Goal: Use online tool/utility

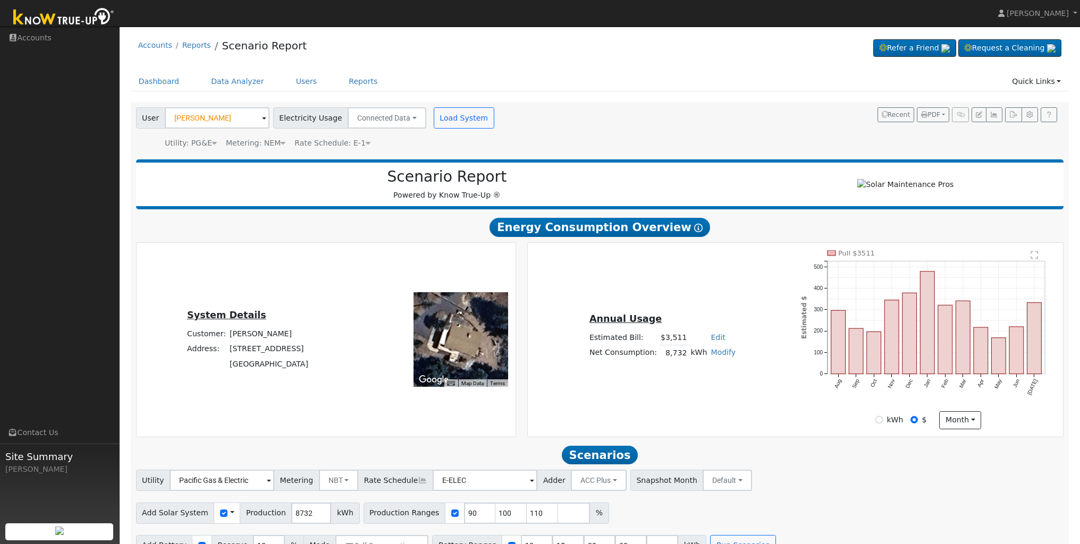
scroll to position [27, 0]
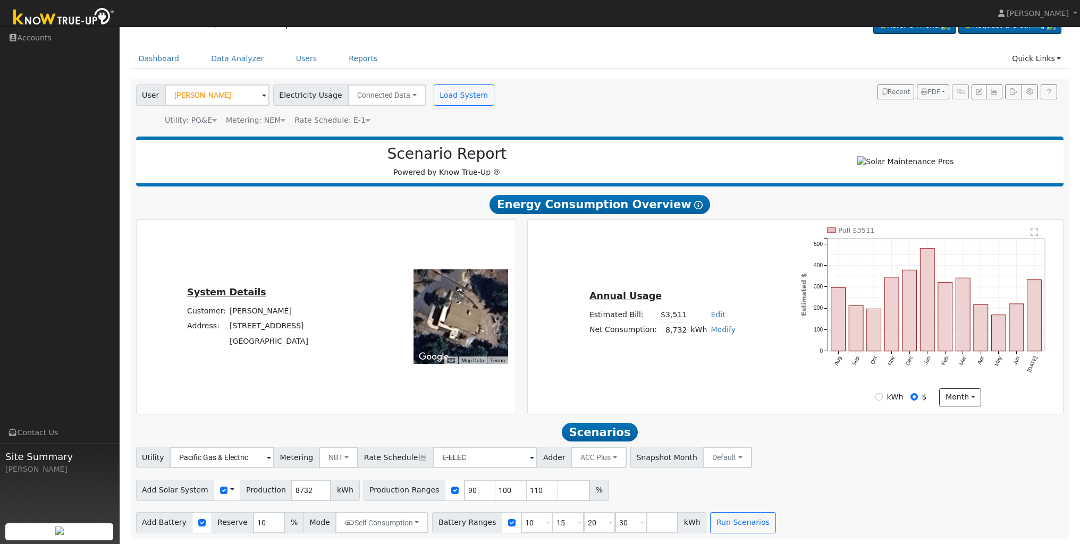
click at [262, 92] on span at bounding box center [264, 96] width 4 height 12
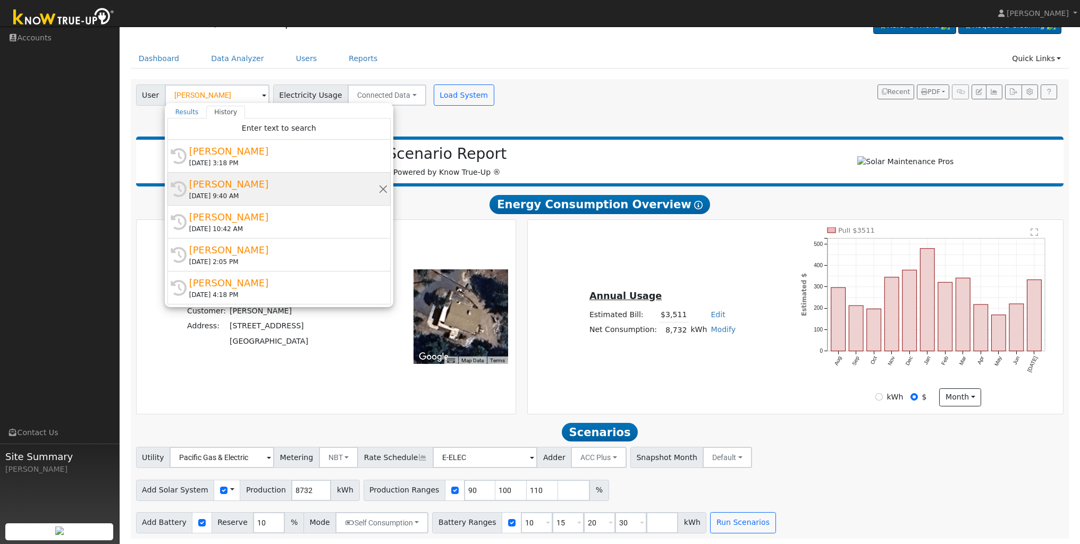
click at [230, 179] on div "[PERSON_NAME]" at bounding box center [283, 184] width 189 height 14
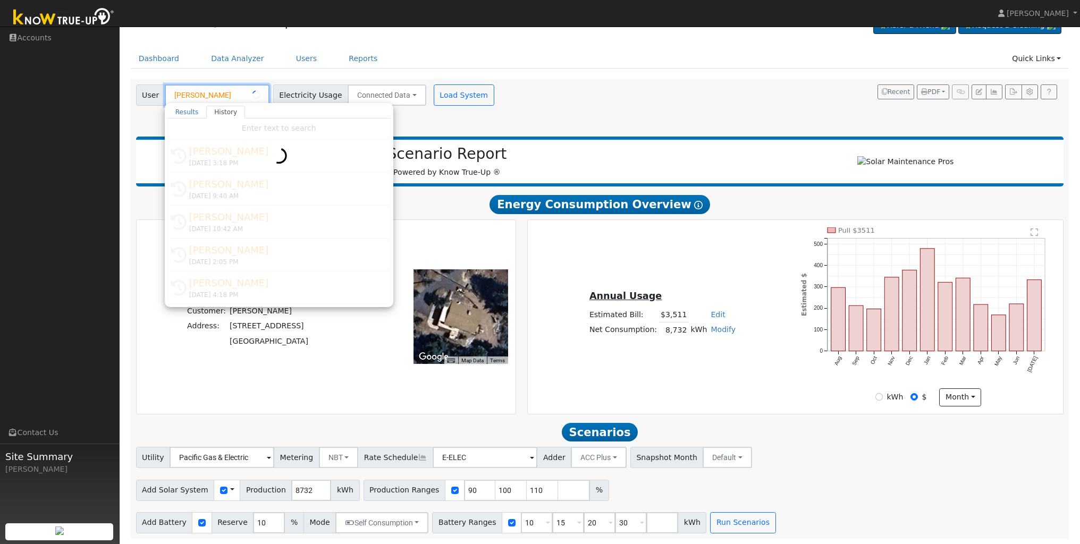
type input "[PERSON_NAME]"
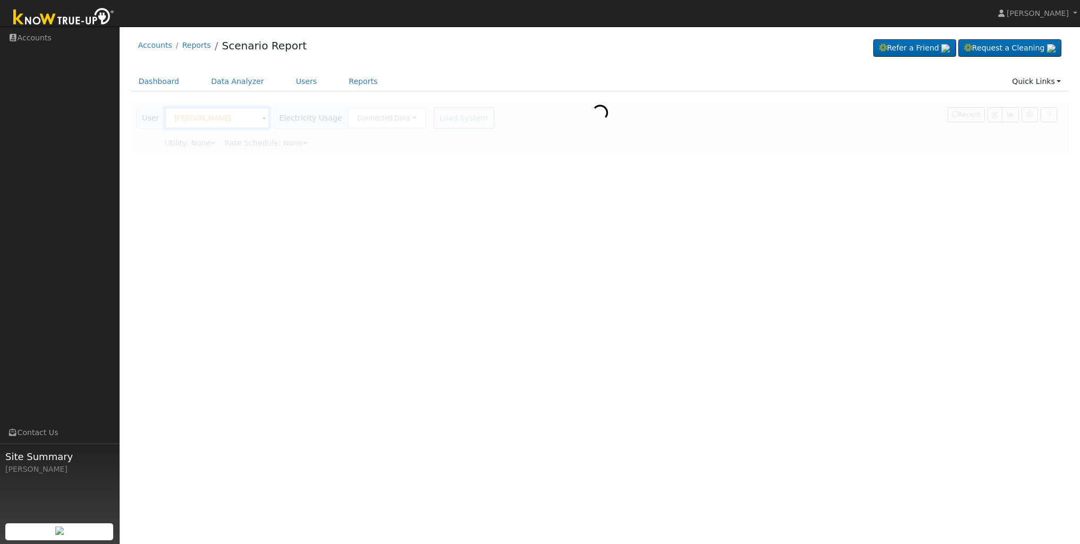
scroll to position [0, 0]
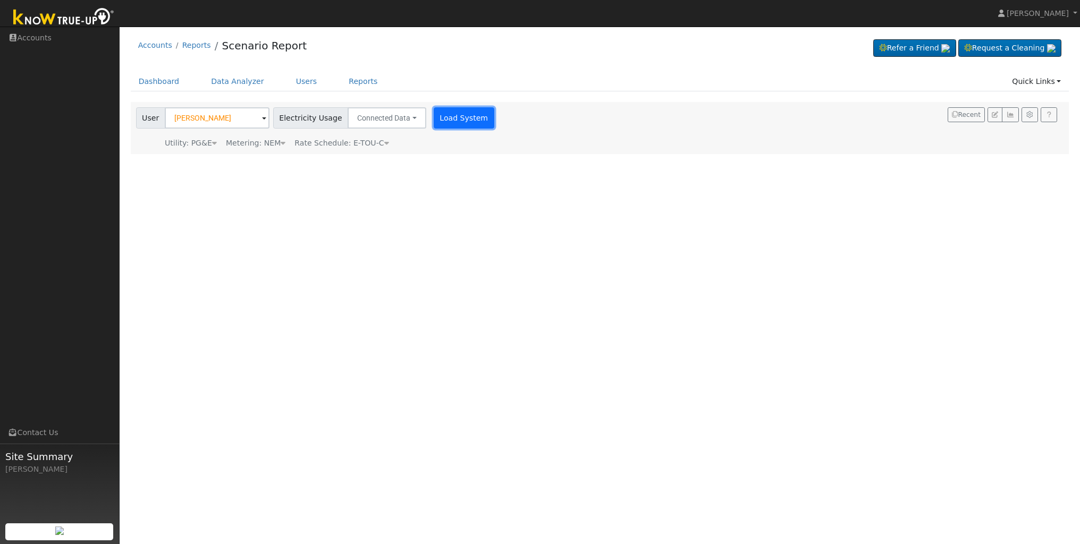
click at [455, 124] on button "Load System" at bounding box center [464, 117] width 61 height 21
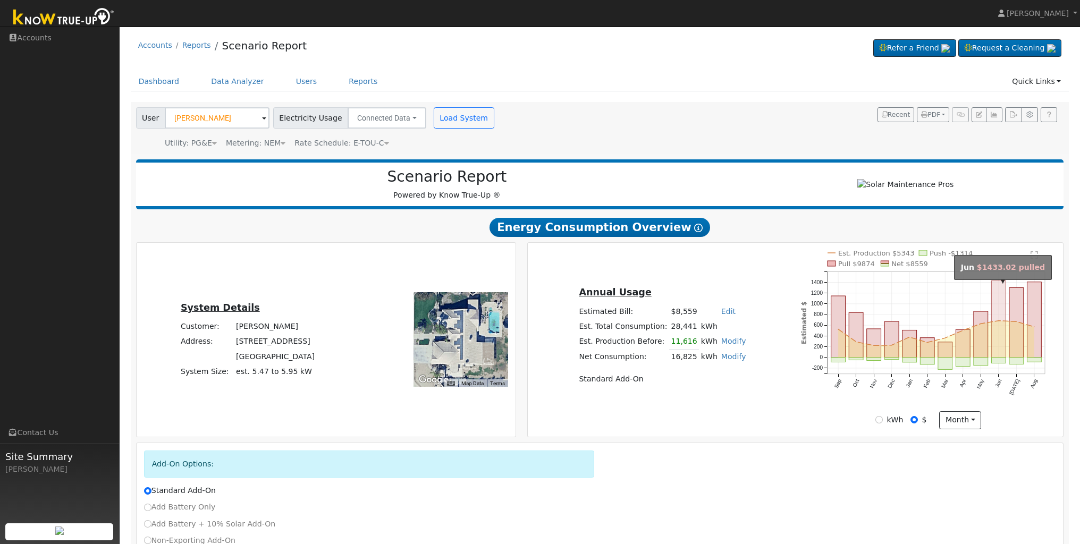
click at [997, 351] on rect "onclick=""" at bounding box center [999, 319] width 14 height 77
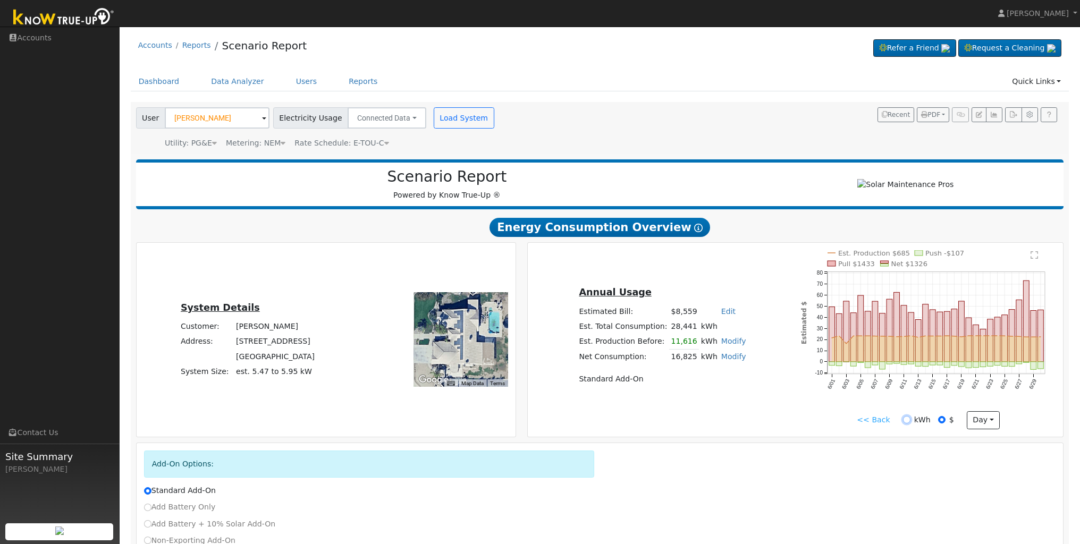
click at [905, 424] on input "kWh" at bounding box center [906, 419] width 7 height 7
radio input "true"
radio input "false"
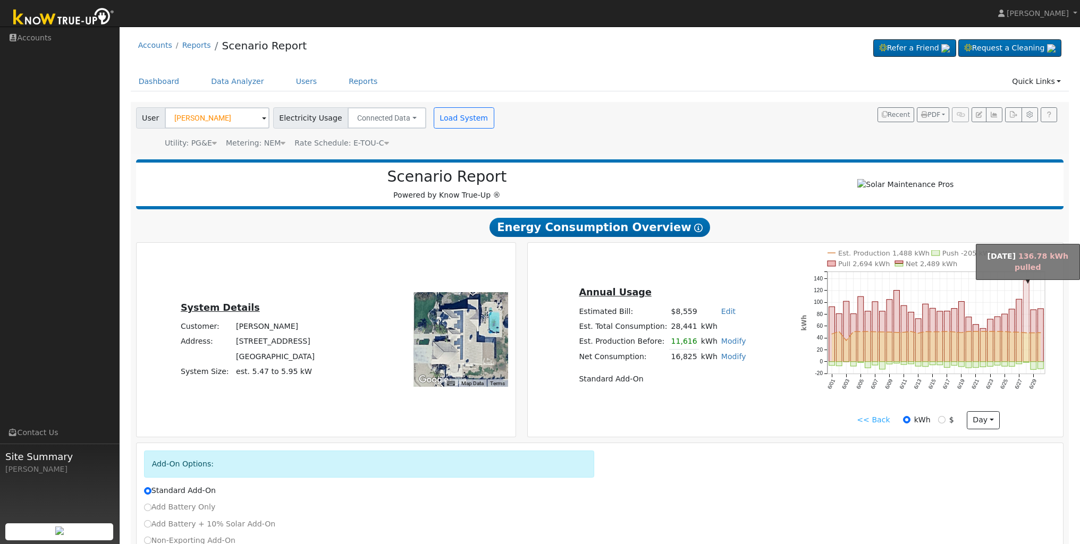
click at [1024, 356] on rect "onclick=""" at bounding box center [1026, 321] width 6 height 81
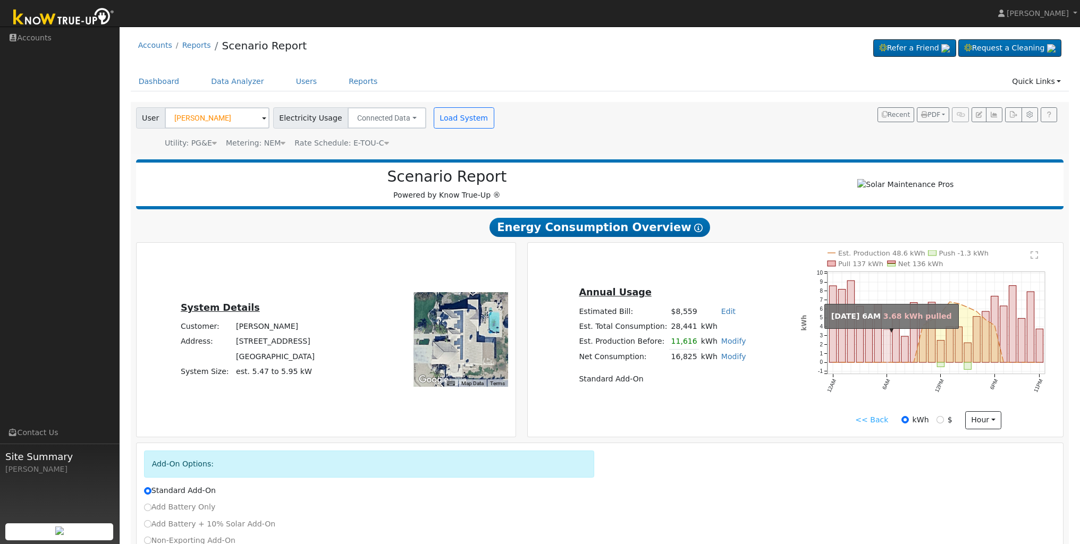
click at [886, 361] on rect "onclick=""" at bounding box center [886, 345] width 7 height 33
click at [878, 424] on link "<< Back" at bounding box center [871, 419] width 33 height 11
click at [1034, 259] on text "" at bounding box center [1033, 255] width 7 height 9
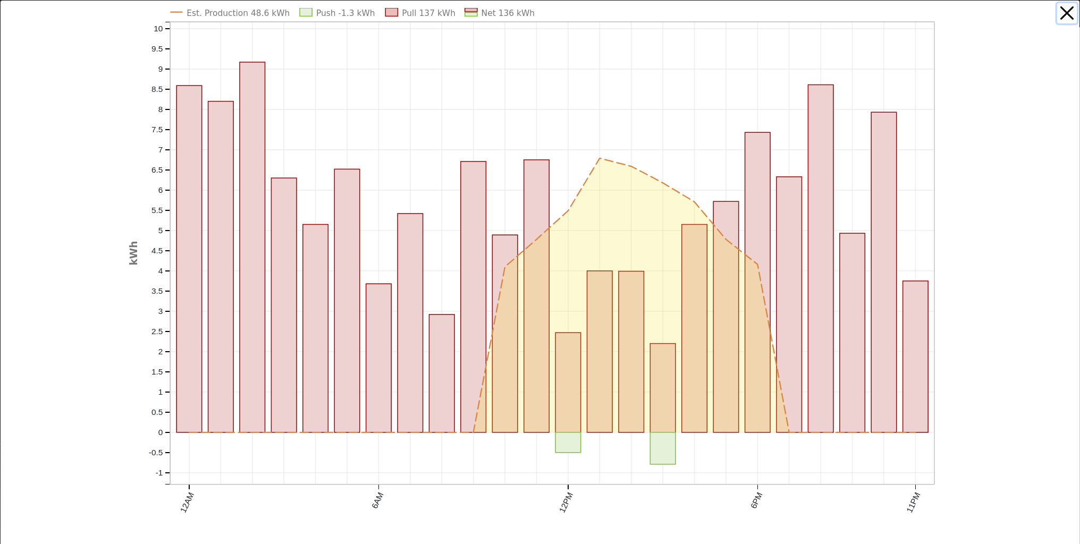
click at [1069, 12] on button "button" at bounding box center [1067, 13] width 20 height 20
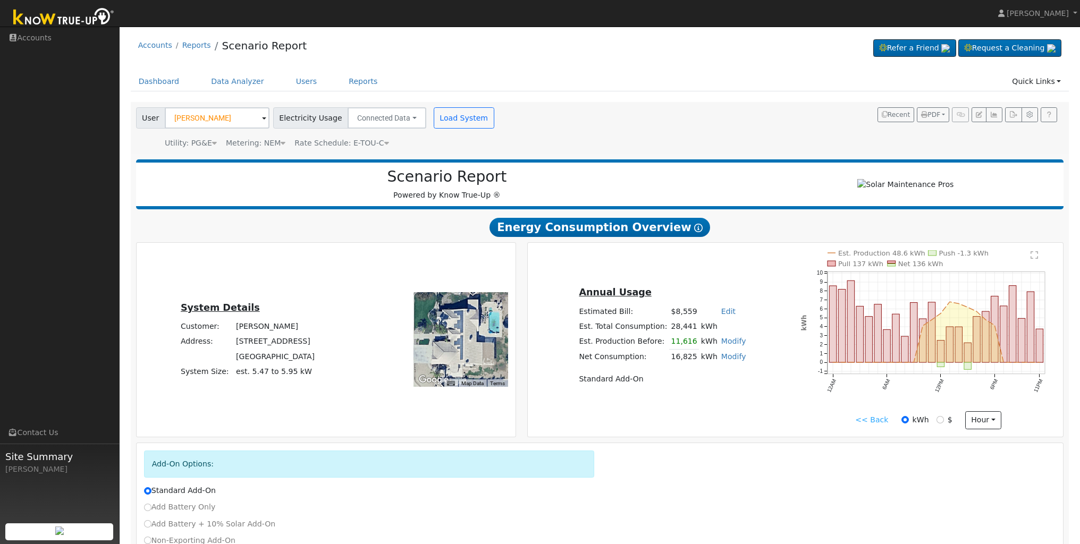
click at [875, 424] on link "<< Back" at bounding box center [871, 419] width 33 height 11
click at [992, 426] on button "hour" at bounding box center [983, 420] width 37 height 18
click at [989, 472] on link "Month" at bounding box center [1003, 472] width 74 height 15
